Goal: Information Seeking & Learning: Find specific fact

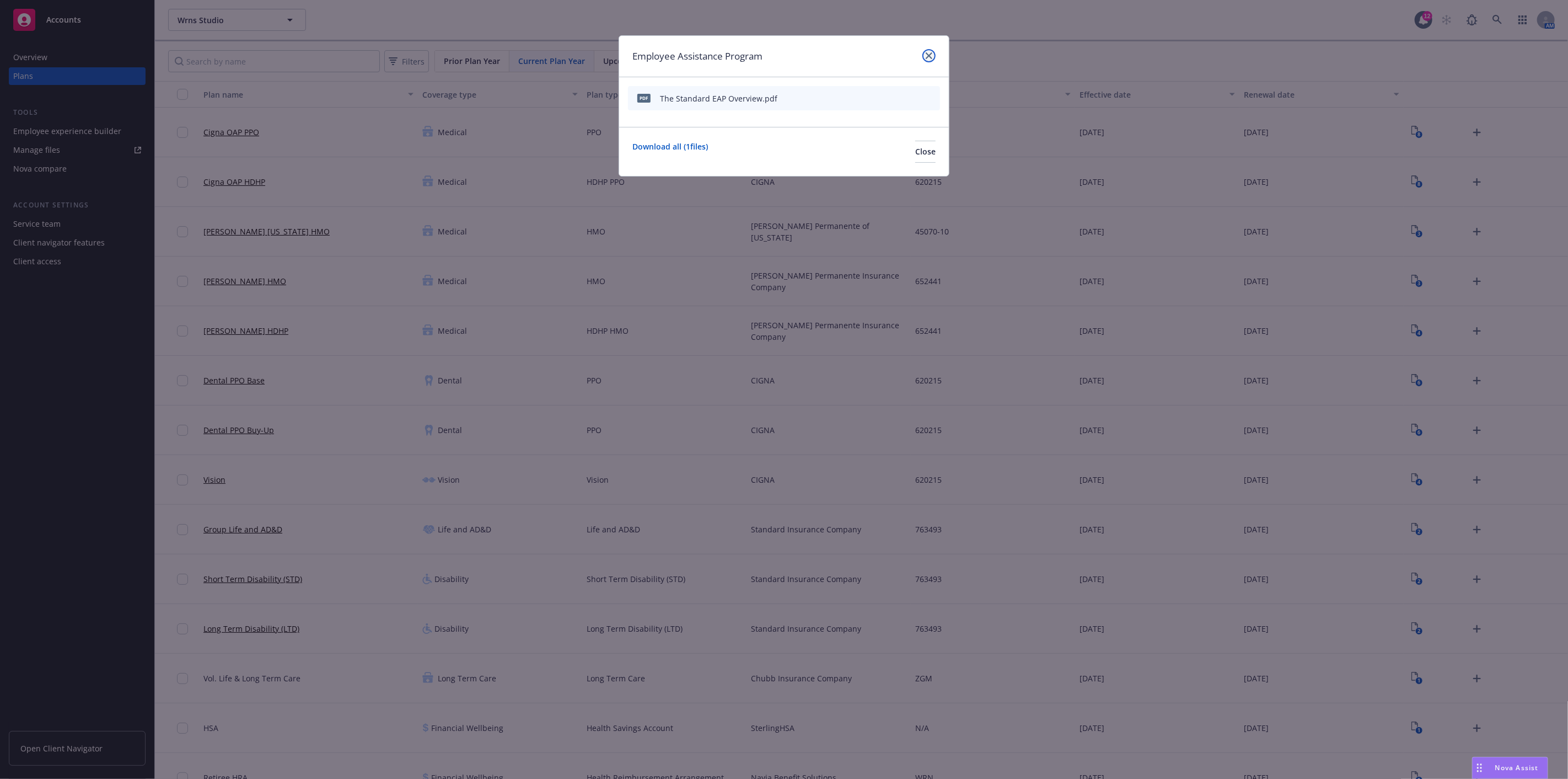
click at [924, 54] on link "close" at bounding box center [929, 56] width 13 height 13
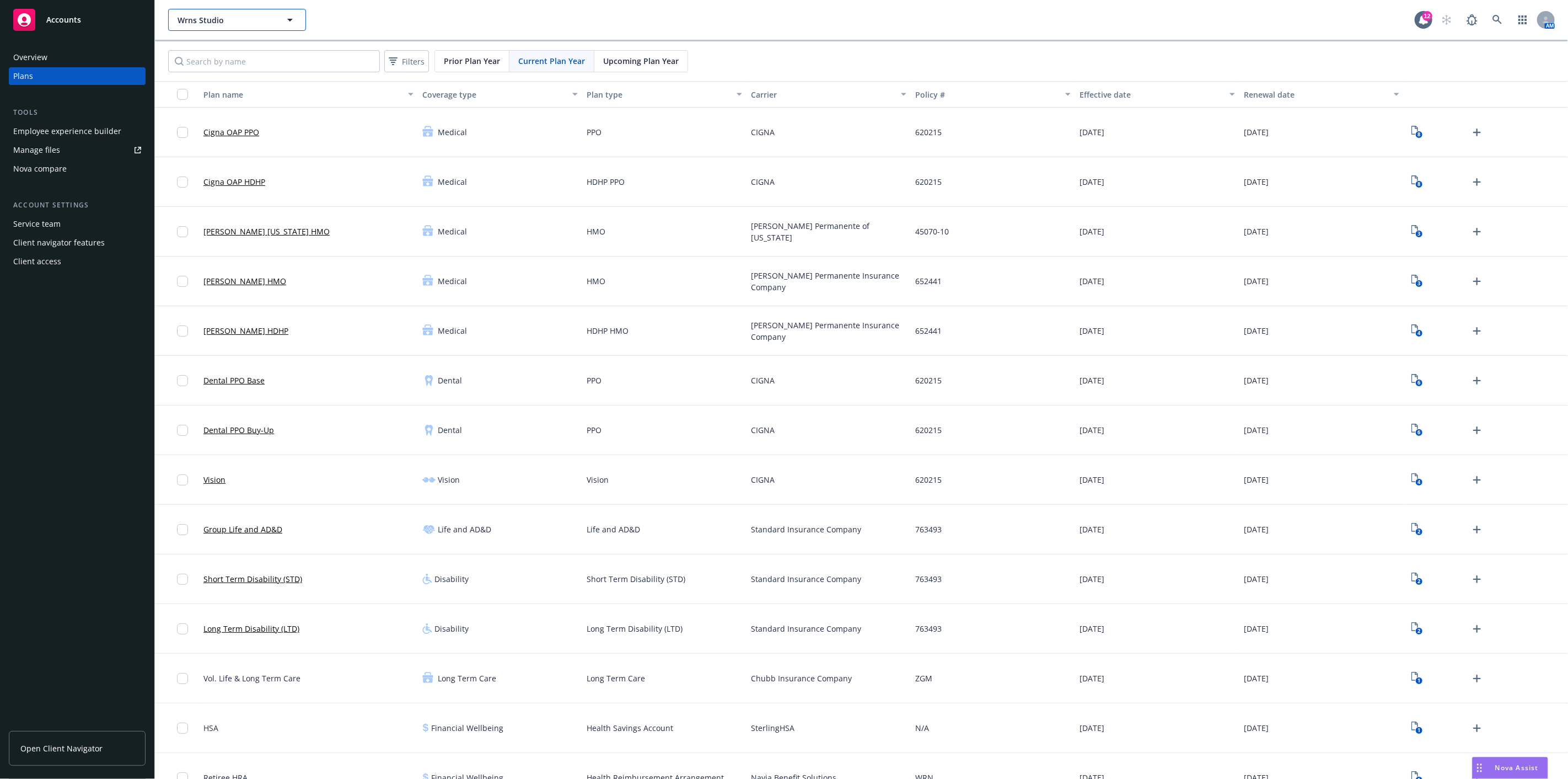
click at [211, 19] on span "Wrns Studio" at bounding box center [225, 20] width 95 height 12
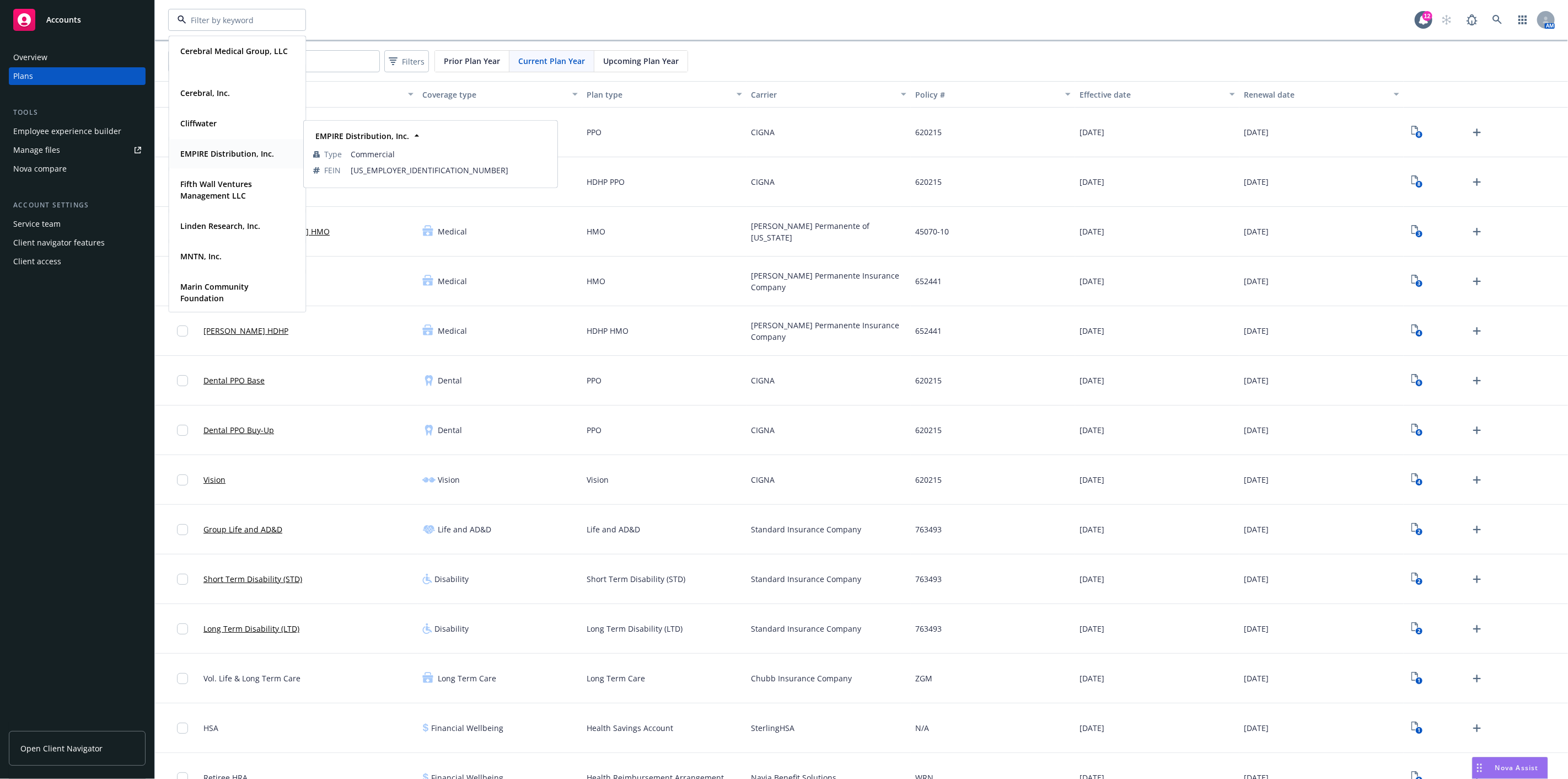
click at [219, 150] on strong "EMPIRE Distribution, Inc." at bounding box center [227, 153] width 94 height 10
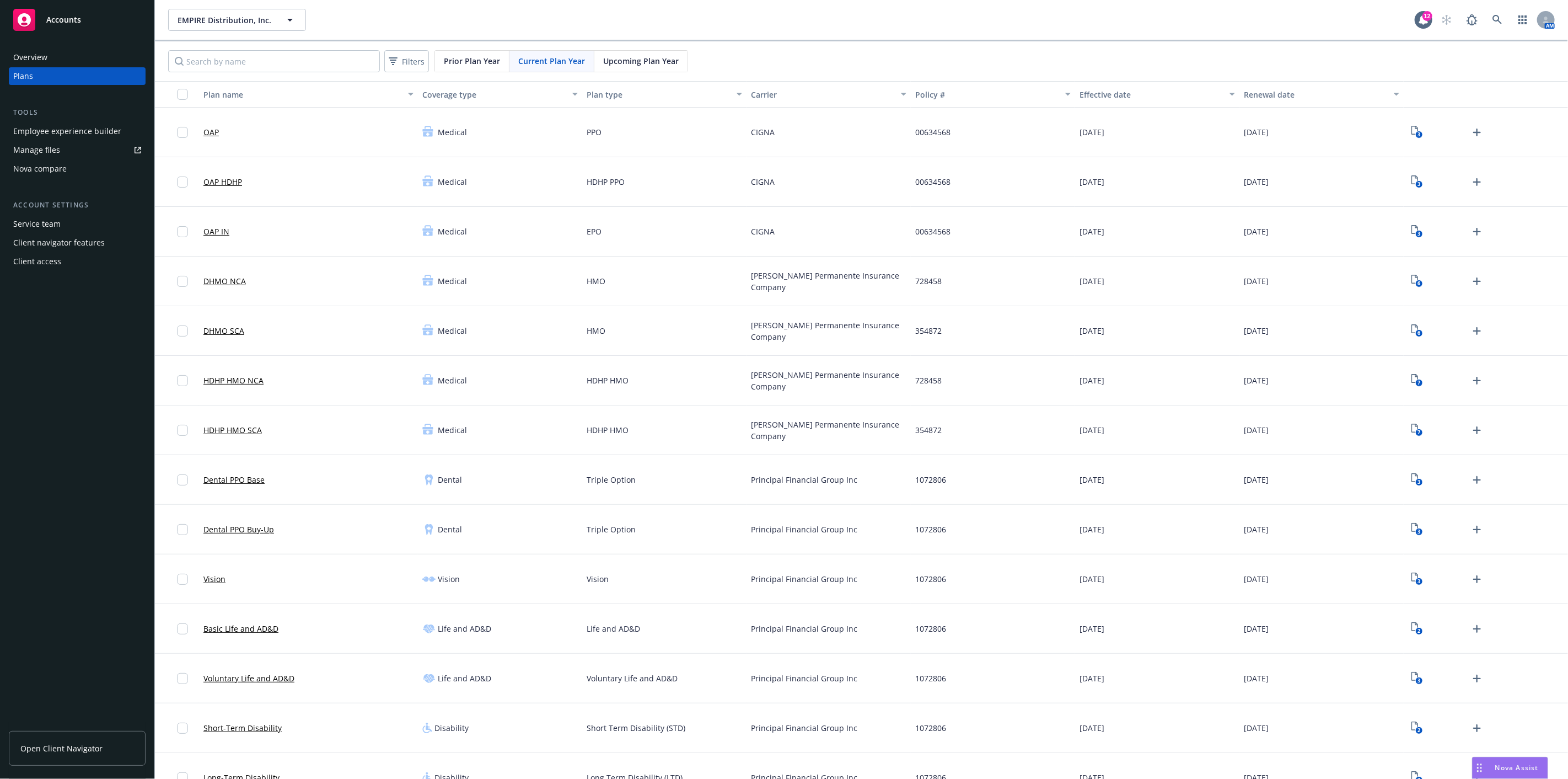
click at [88, 131] on div "Employee experience builder" at bounding box center [67, 131] width 108 height 18
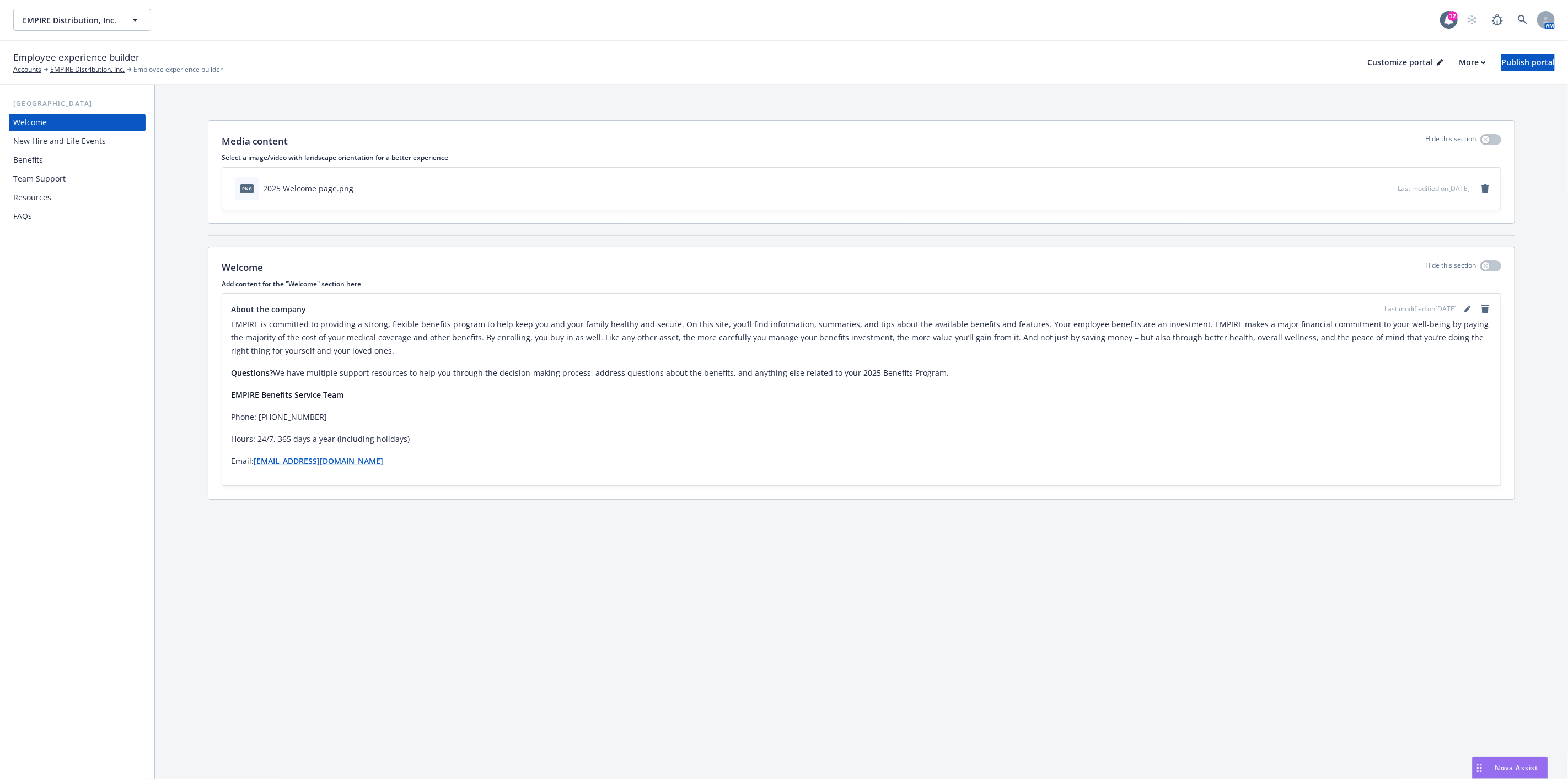
click at [46, 194] on div "Resources" at bounding box center [32, 197] width 38 height 18
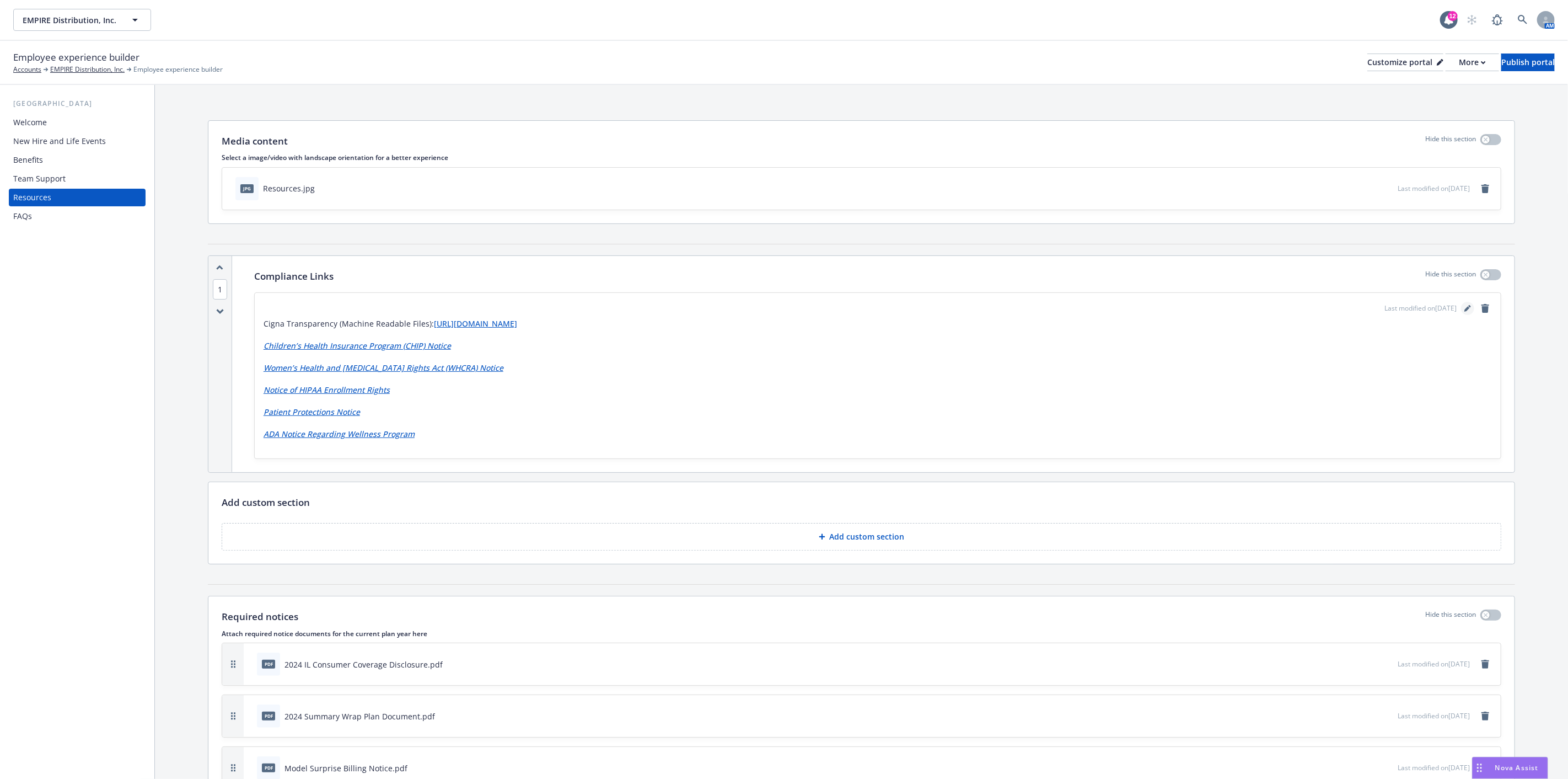
click at [1464, 305] on icon "editPencil" at bounding box center [1467, 308] width 7 height 7
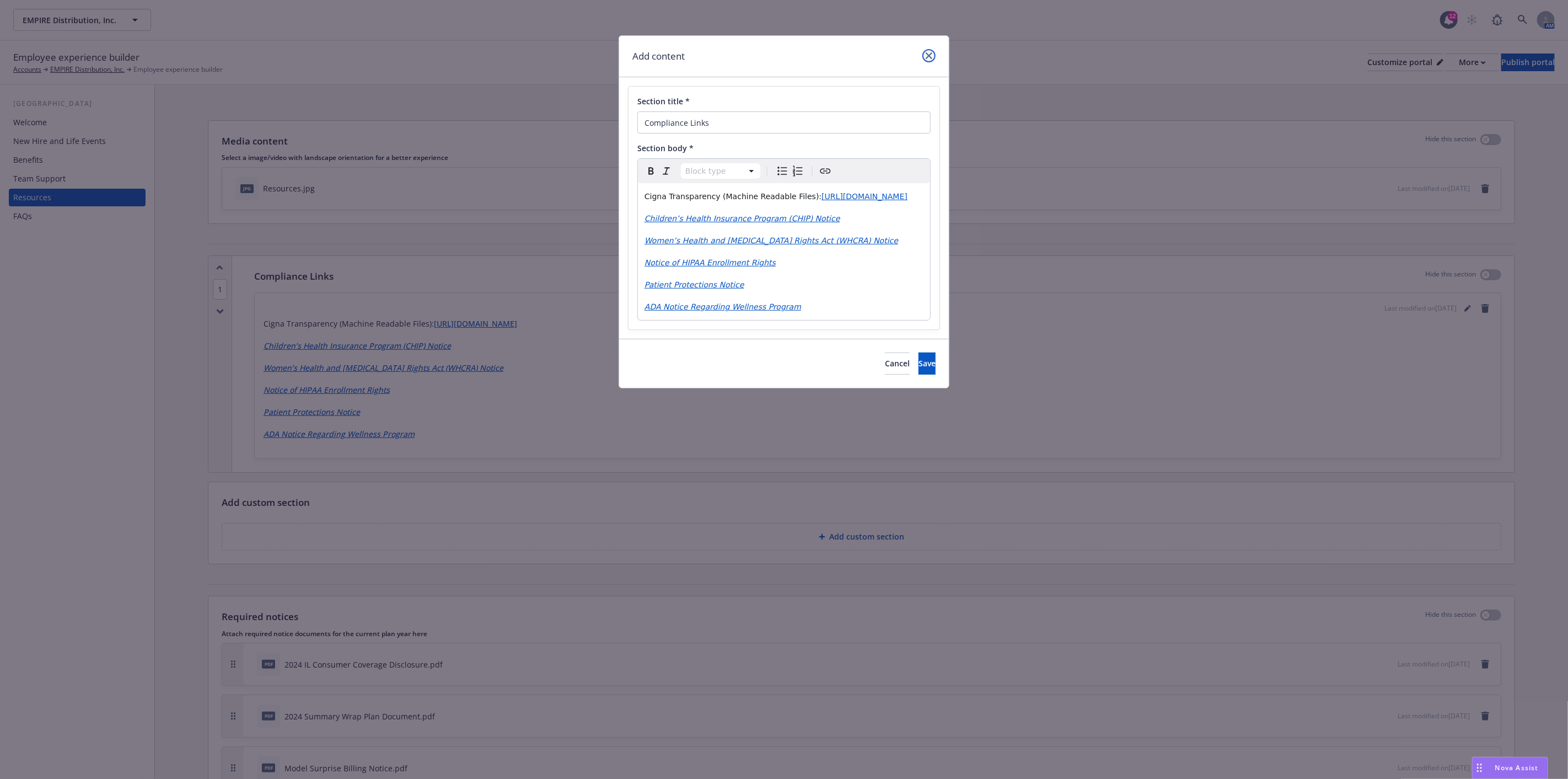
click at [926, 51] on link "close" at bounding box center [929, 56] width 13 height 13
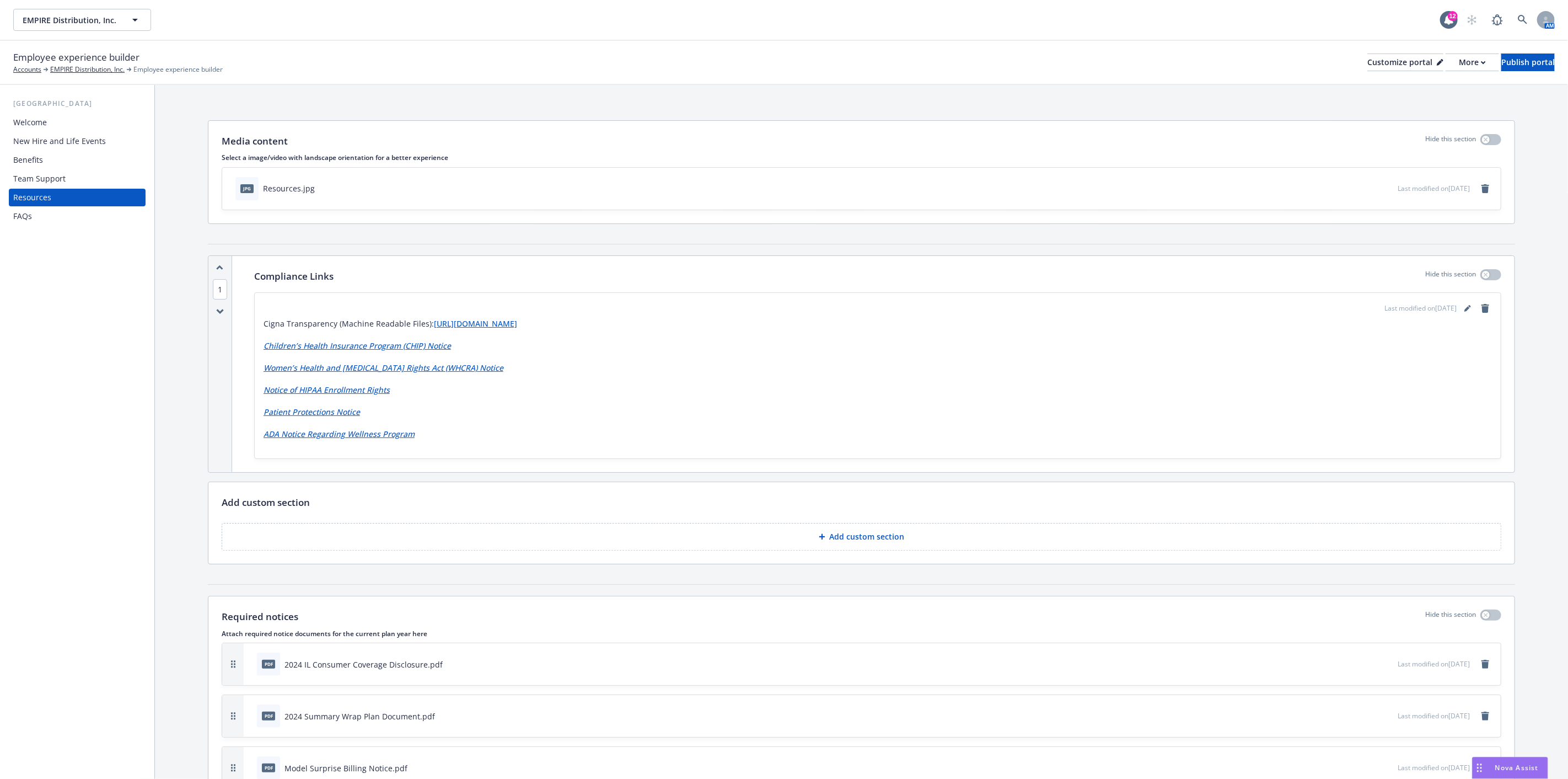
drag, startPoint x: 285, startPoint y: 321, endPoint x: 419, endPoint y: 321, distance: 134.0
click at [428, 323] on p "Cigna Transparency (Machine Readable Files): [URL][DOMAIN_NAME]" at bounding box center [878, 324] width 1229 height 13
copy p "Transparency (Machine Readable Files):"
